Goal: Task Accomplishment & Management: Complete application form

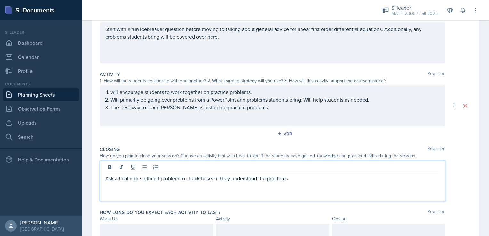
scroll to position [112, 0]
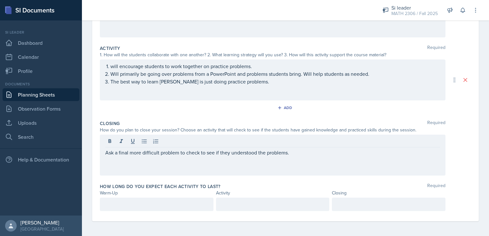
click at [160, 196] on div "How long do you expect each activity to last? Required Warm-Up Activity Closing" at bounding box center [285, 198] width 371 height 35
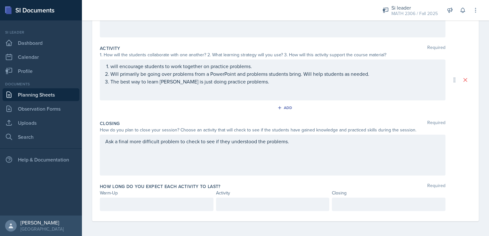
click at [162, 204] on div at bounding box center [157, 204] width 114 height 13
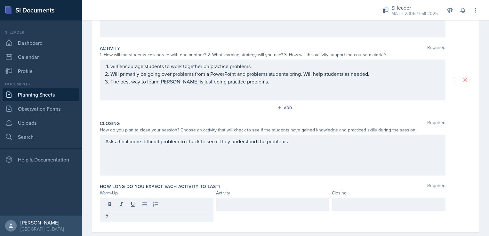
click at [226, 208] on div at bounding box center [273, 204] width 114 height 13
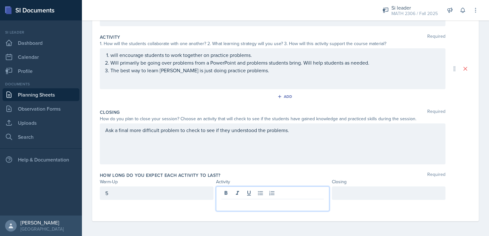
click at [184, 192] on div "5" at bounding box center [157, 192] width 114 height 13
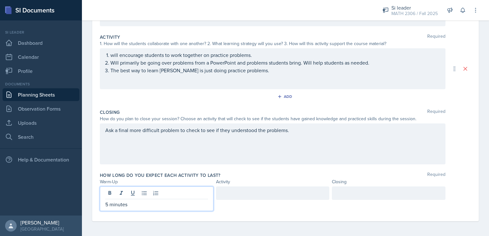
click at [221, 200] on div at bounding box center [273, 198] width 114 height 25
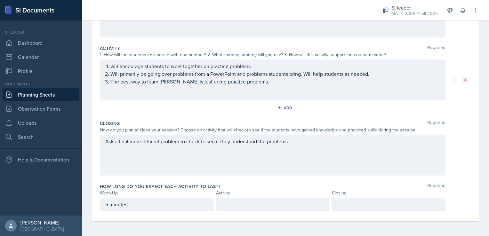
click at [221, 200] on div at bounding box center [273, 204] width 114 height 13
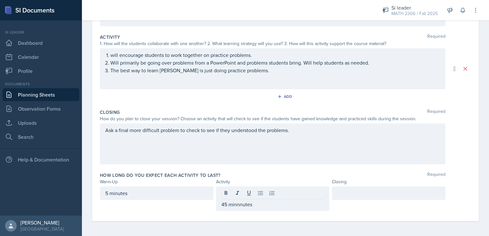
click at [346, 198] on div at bounding box center [389, 192] width 114 height 13
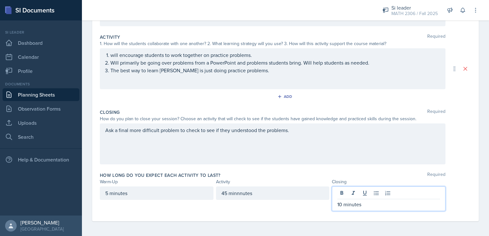
scroll to position [0, 0]
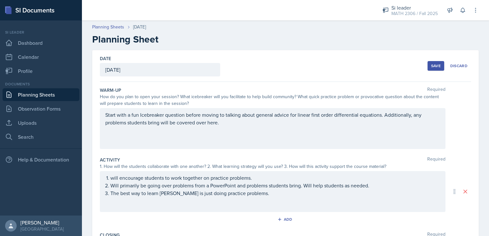
click at [427, 66] on button "Save" at bounding box center [435, 66] width 17 height 10
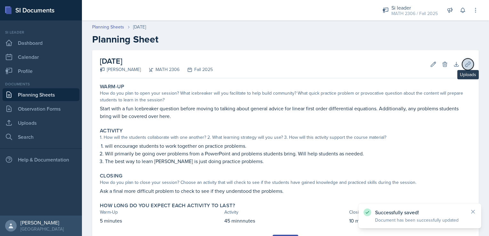
click at [464, 64] on icon at bounding box center [467, 64] width 6 height 6
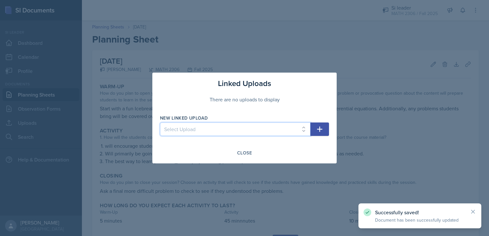
click at [265, 123] on select "Select Upload SIWeek1Session1ppt SIweek2s1ppt" at bounding box center [235, 128] width 150 height 13
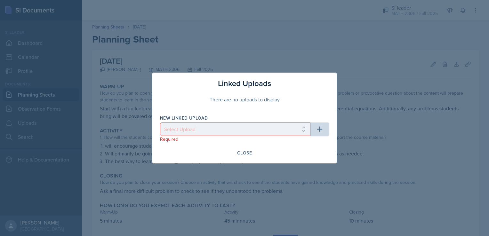
click at [43, 129] on div at bounding box center [244, 118] width 489 height 236
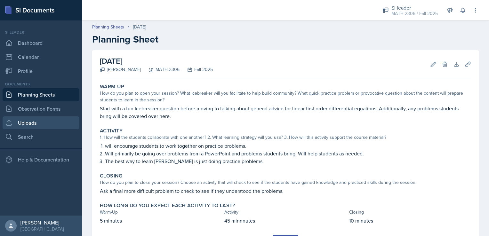
click at [44, 124] on link "Uploads" at bounding box center [41, 122] width 77 height 13
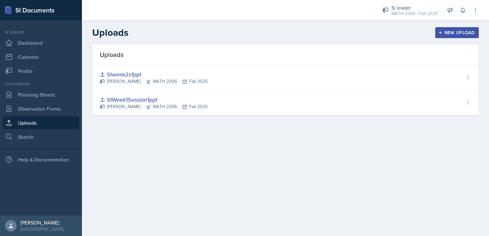
click at [453, 36] on button "New Upload" at bounding box center [457, 32] width 44 height 11
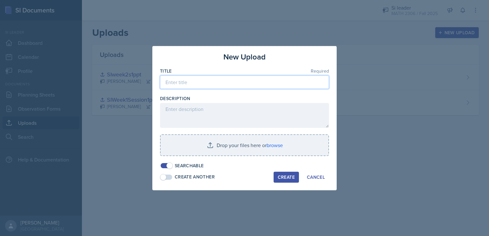
click at [242, 85] on input at bounding box center [244, 81] width 169 height 13
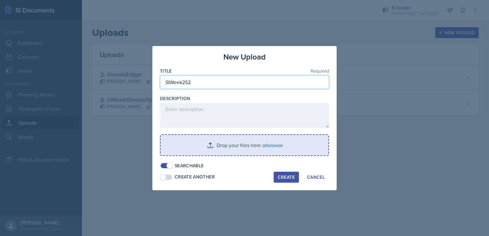
type input "SIWeek2S2"
click at [296, 146] on input "file" at bounding box center [245, 145] width 168 height 20
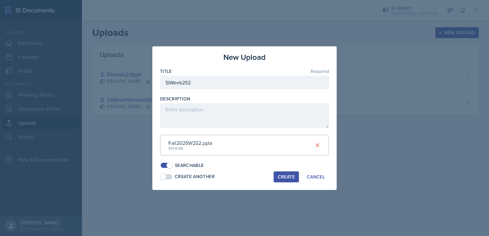
click at [297, 179] on button "Create" at bounding box center [285, 176] width 25 height 11
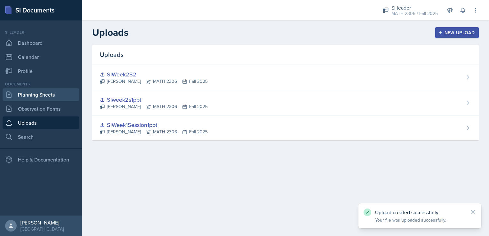
click at [38, 94] on link "Planning Sheets" at bounding box center [41, 94] width 77 height 13
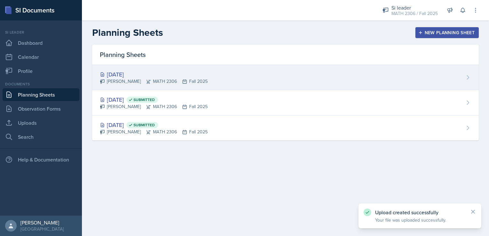
click at [119, 80] on div "[PERSON_NAME] MATH 2306 Fall 2025" at bounding box center [154, 81] width 108 height 7
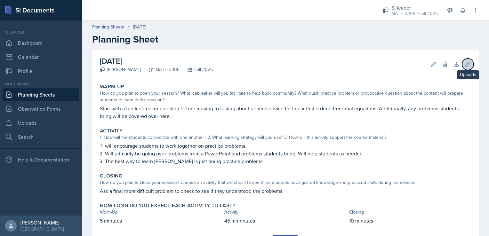
click at [464, 62] on icon at bounding box center [467, 64] width 6 height 6
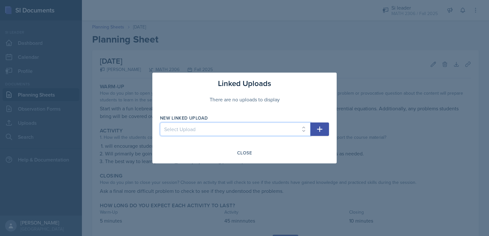
click at [244, 130] on select "Select Upload SIWeek1Session1ppt SIweek2s1ppt SIWeek2S2" at bounding box center [235, 128] width 150 height 13
select select "d05641b3-fdba-49a1-95c1-710e106f112b"
click at [160, 122] on select "Select Upload SIWeek1Session1ppt SIweek2s1ppt SIWeek2S2" at bounding box center [235, 128] width 150 height 13
click at [324, 131] on button "button" at bounding box center [319, 128] width 19 height 13
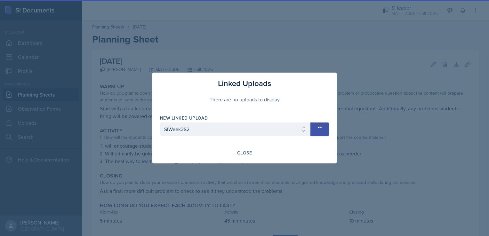
select select
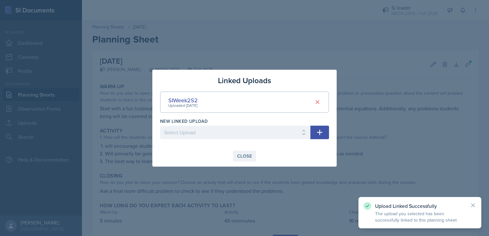
click at [240, 156] on div "Close" at bounding box center [244, 155] width 15 height 5
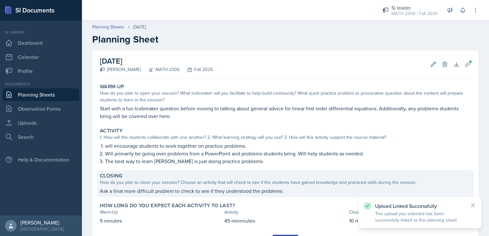
scroll to position [32, 0]
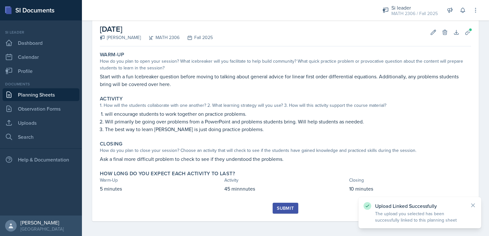
click at [291, 209] on div "Submit" at bounding box center [285, 208] width 17 height 5
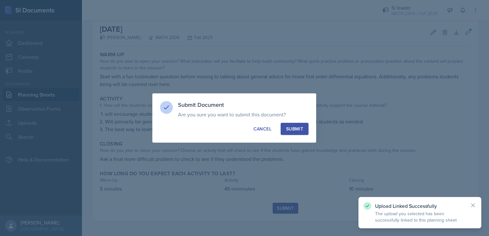
click at [302, 133] on button "Submit" at bounding box center [294, 129] width 28 height 12
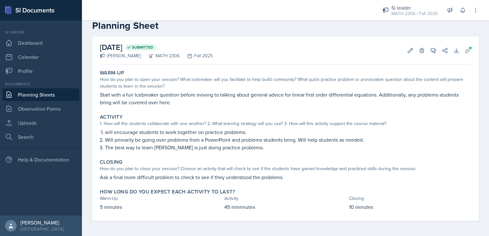
scroll to position [0, 0]
